Goal: Information Seeking & Learning: Understand process/instructions

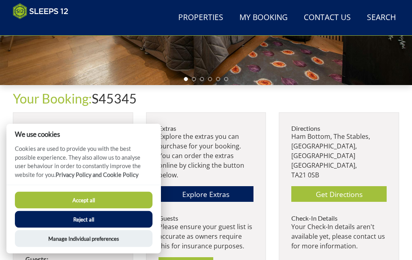
scroll to position [211, 0]
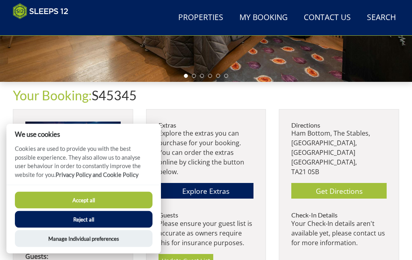
click at [115, 228] on button "Reject all" at bounding box center [83, 219] width 137 height 17
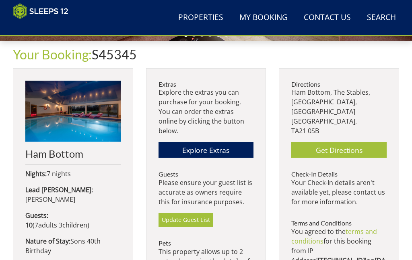
scroll to position [252, 0]
click at [224, 142] on link "Explore Extras" at bounding box center [205, 150] width 95 height 16
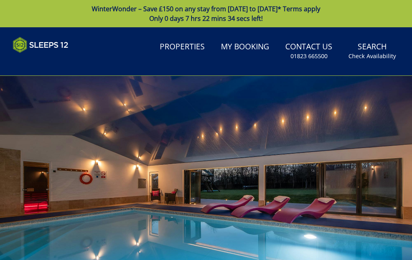
click at [247, 47] on link "My Booking" at bounding box center [244, 47] width 55 height 18
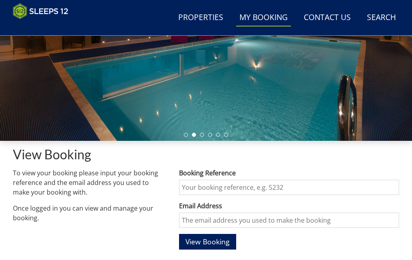
scroll to position [152, 0]
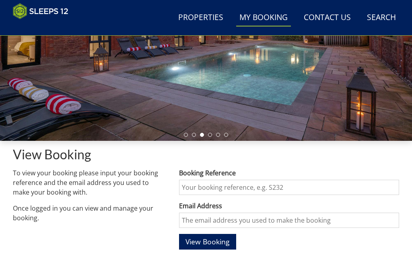
click at [217, 186] on input "Booking Reference" at bounding box center [289, 187] width 220 height 15
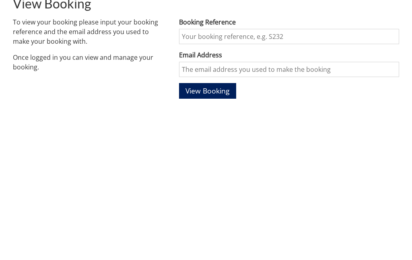
click at [224, 180] on input "Booking Reference" at bounding box center [289, 187] width 220 height 15
paste input "S45345"
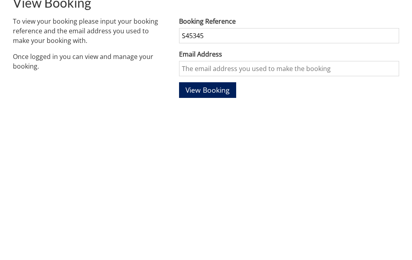
type input "S45345"
click at [243, 213] on input "Email Address" at bounding box center [289, 220] width 220 height 15
type input "[EMAIL_ADDRESS][DOMAIN_NAME]"
click at [198, 238] on span "View Booking" at bounding box center [207, 243] width 44 height 10
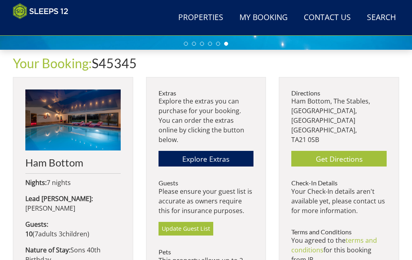
scroll to position [244, 0]
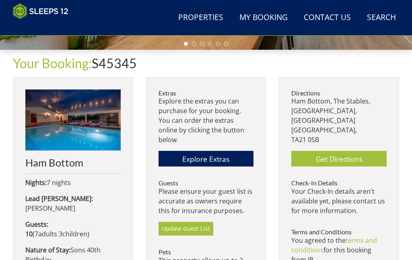
click at [341, 151] on link "Get Directions" at bounding box center [338, 159] width 95 height 16
